Goal: Information Seeking & Learning: Learn about a topic

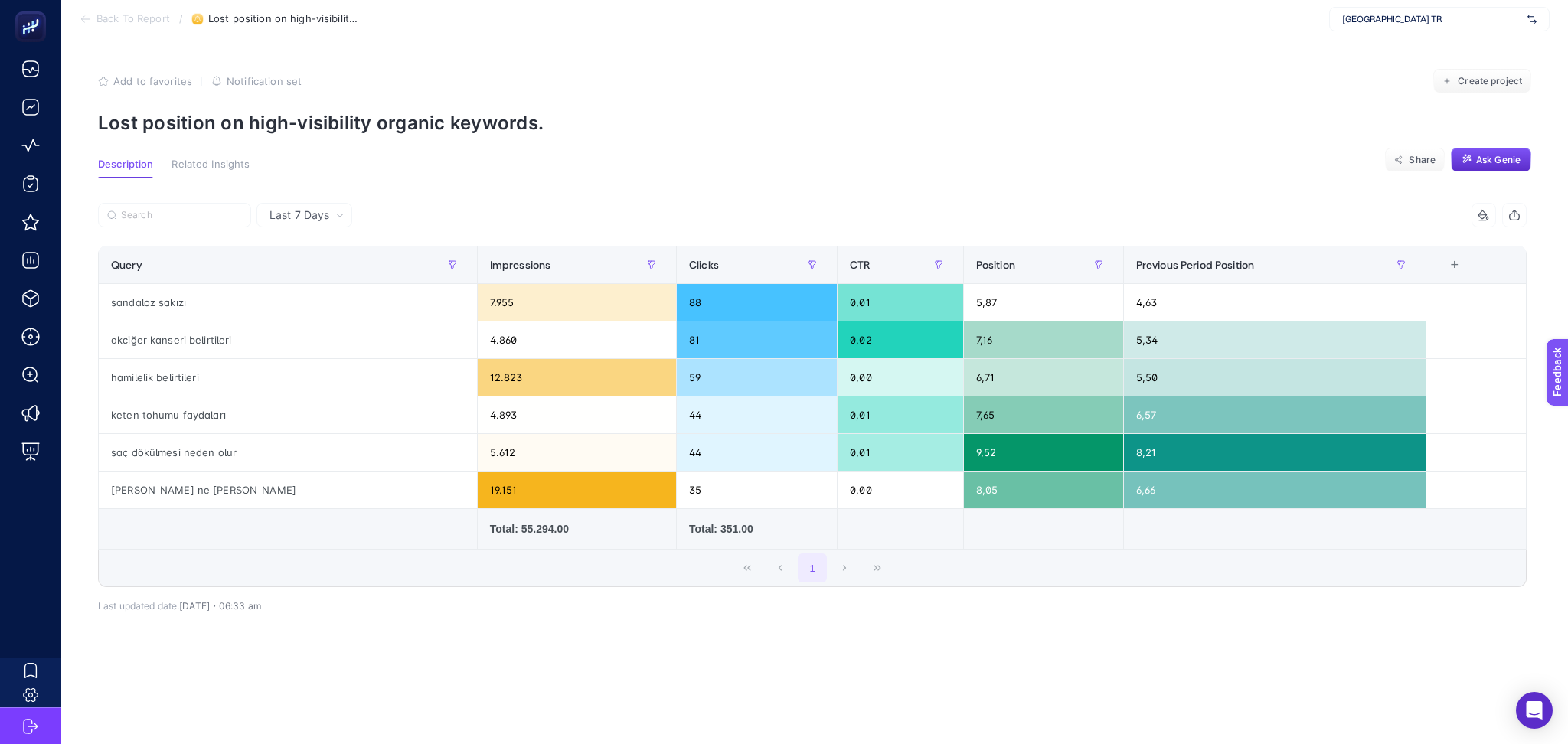
click at [82, 22] on icon at bounding box center [85, 19] width 12 height 12
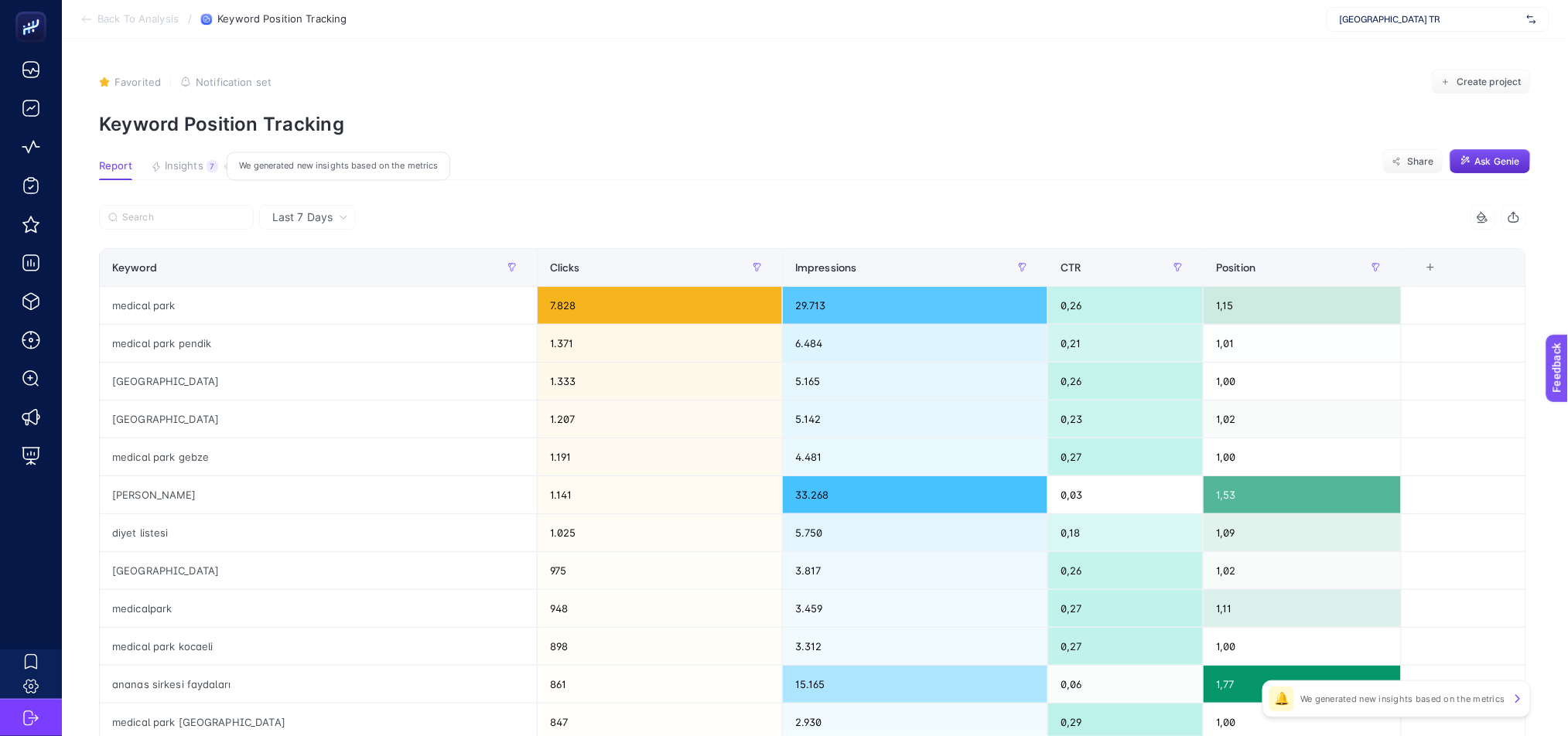
click at [192, 164] on span "Insights" at bounding box center [185, 166] width 39 height 12
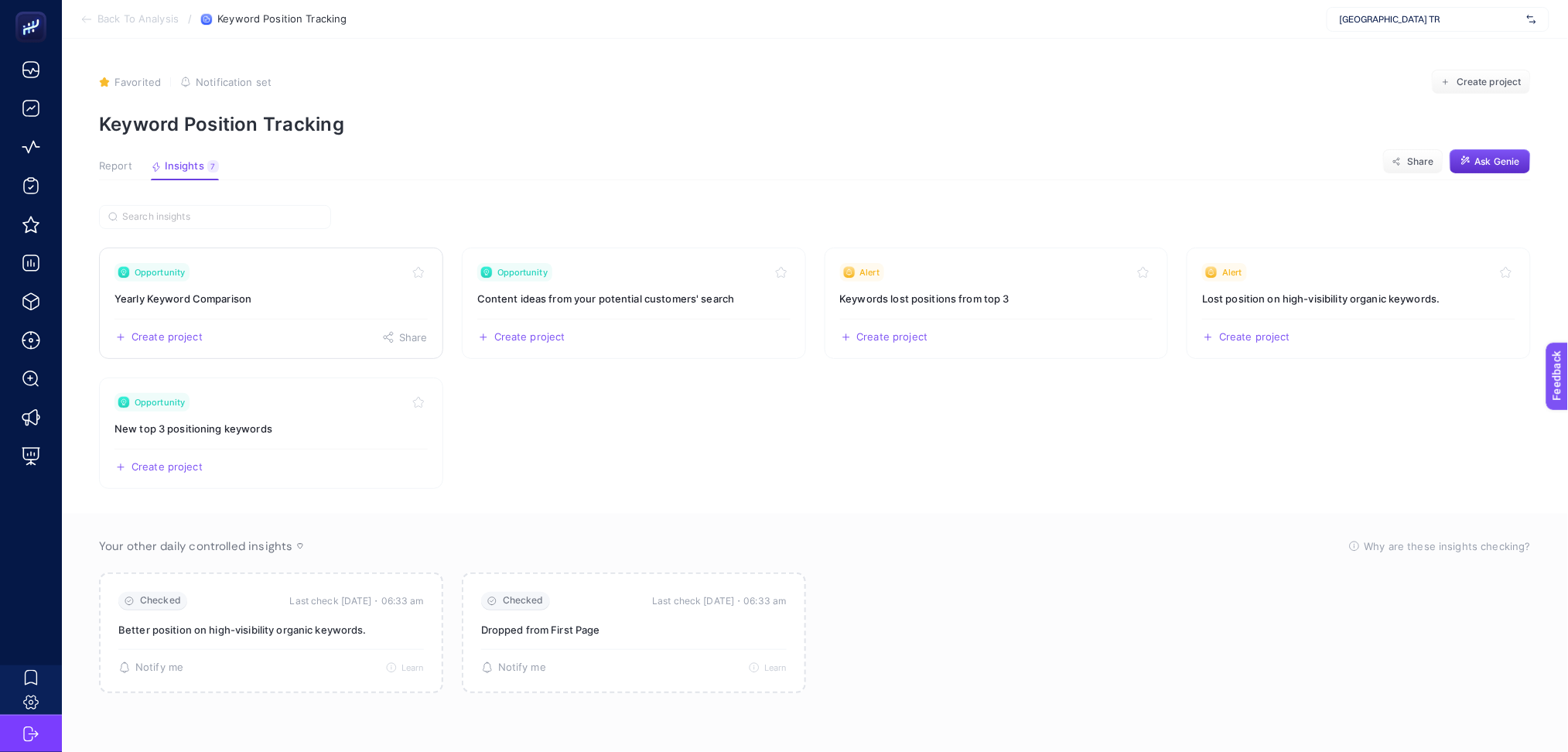
click at [294, 336] on div "Create project Share" at bounding box center [271, 331] width 313 height 24
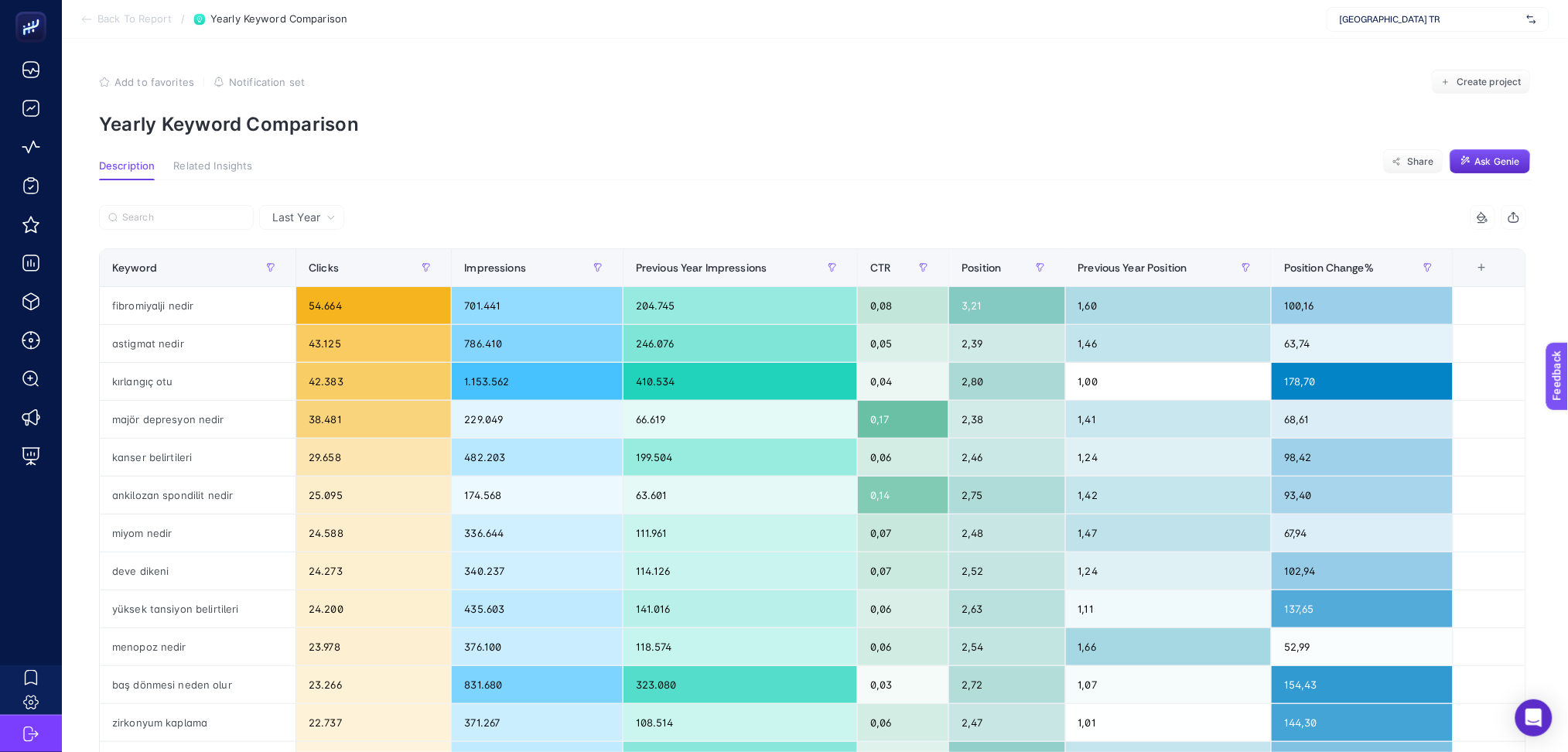
click at [304, 216] on span "Last Year" at bounding box center [296, 217] width 48 height 15
click at [583, 184] on div "Last Year Last Year 7 items selected Keyword Clicks Impressions Previous Year I…" at bounding box center [812, 705] width 1452 height 1049
click at [1404, 270] on div "Position Change%" at bounding box center [1361, 268] width 155 height 24
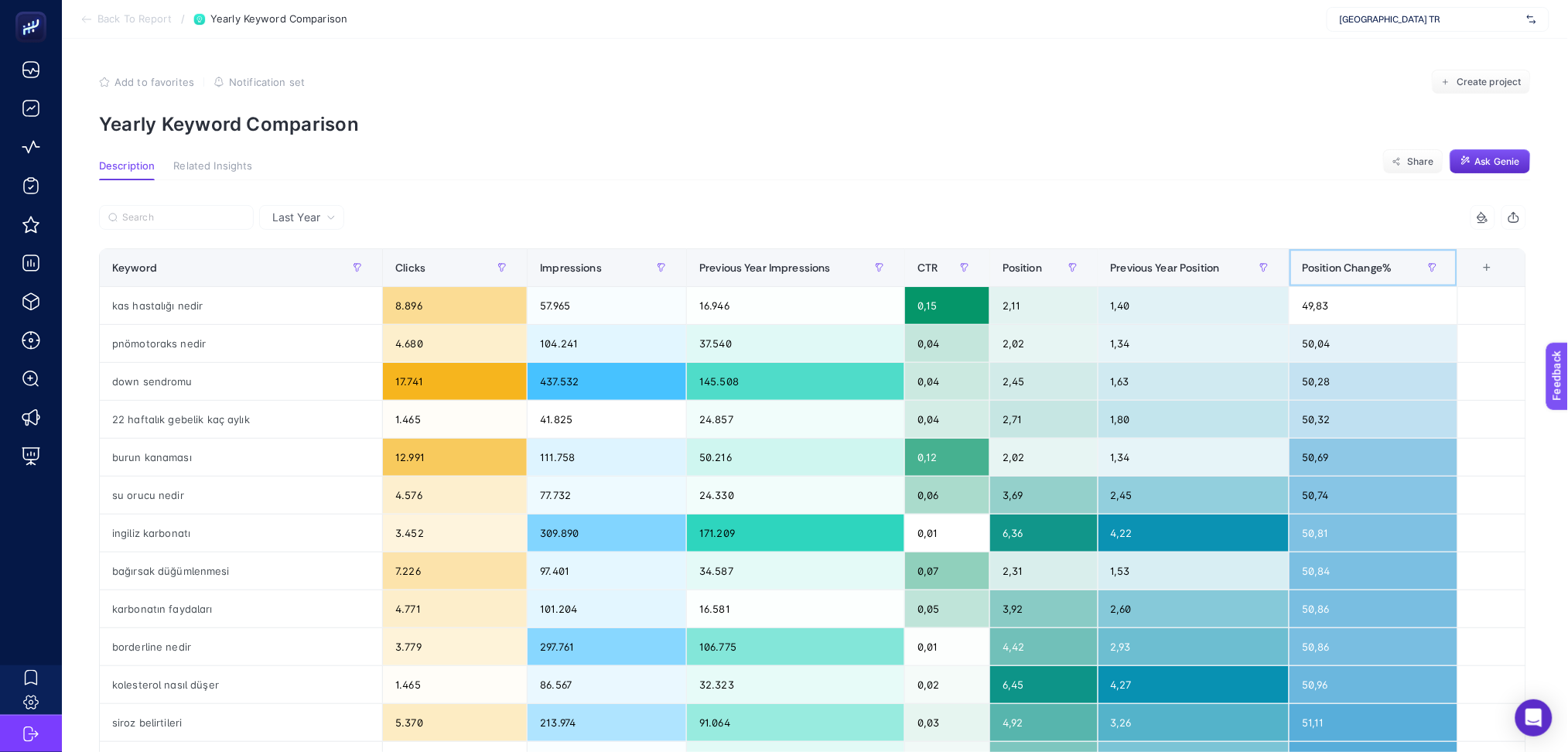
click at [1408, 270] on div "Position Change%" at bounding box center [1374, 268] width 143 height 24
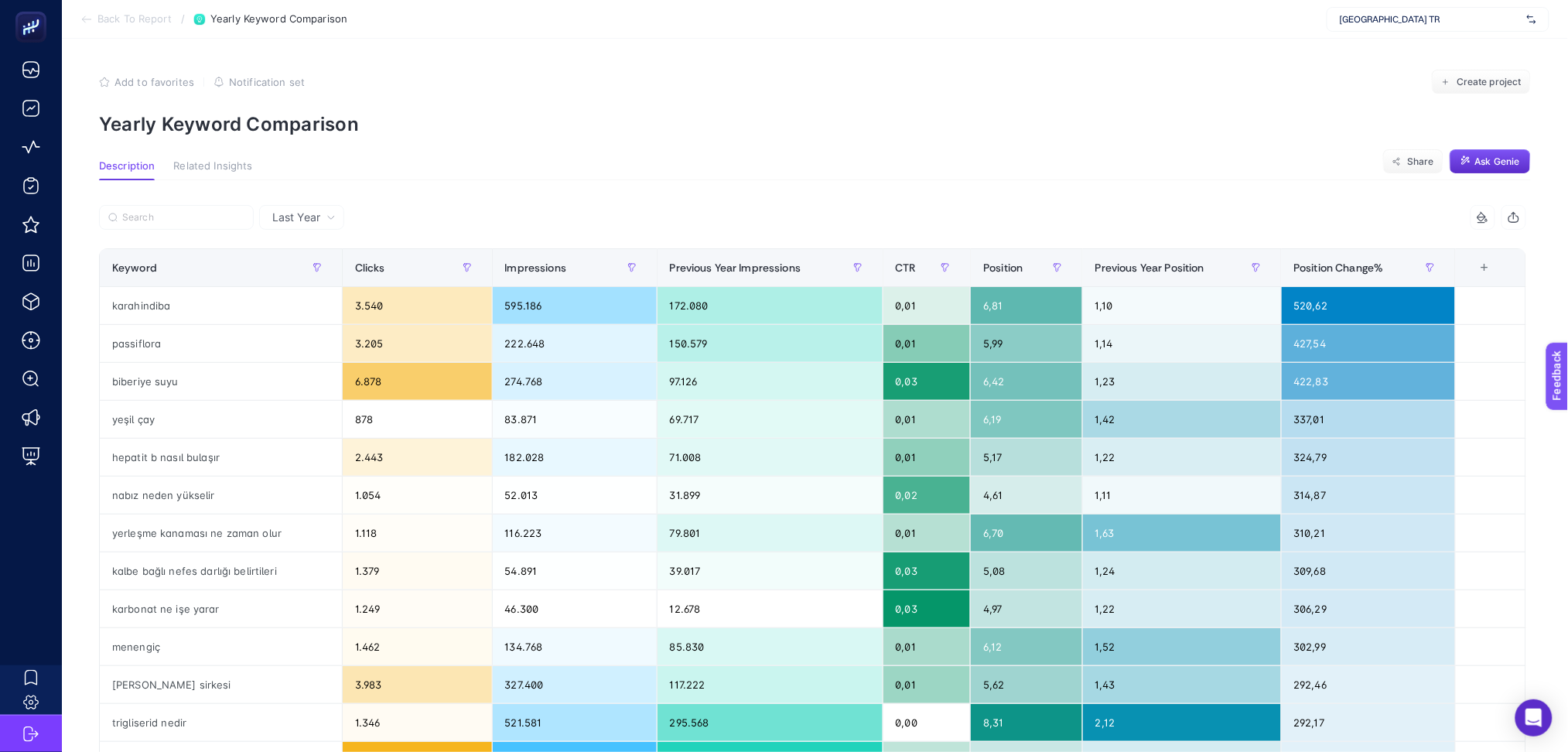
click at [1520, 221] on icon "button" at bounding box center [1513, 217] width 12 height 12
